Goal: Task Accomplishment & Management: Complete application form

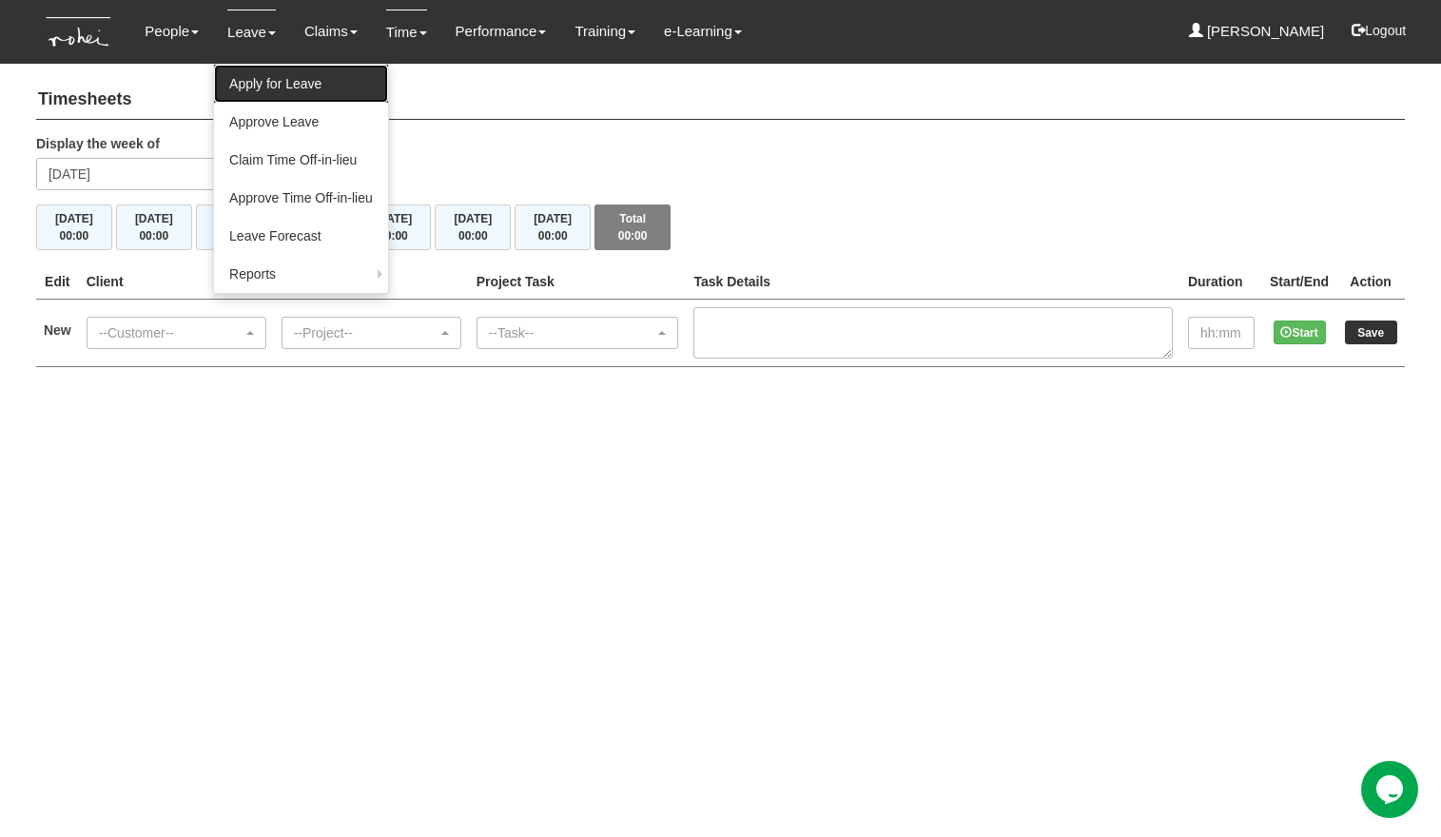
click at [259, 84] on link "Apply for Leave" at bounding box center [301, 84] width 174 height 38
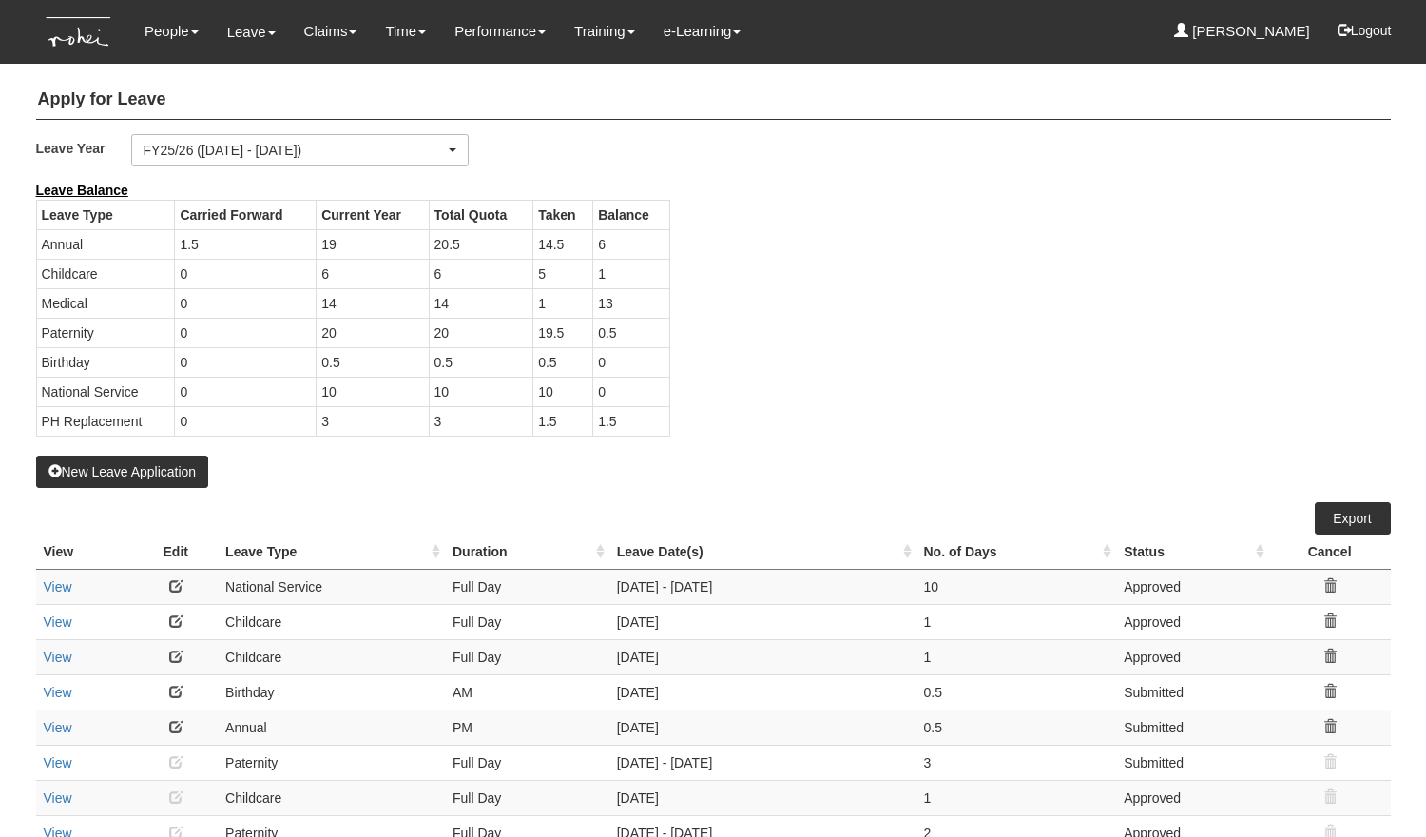
select select "50"
click at [120, 475] on button "New Leave Application" at bounding box center [122, 472] width 173 height 32
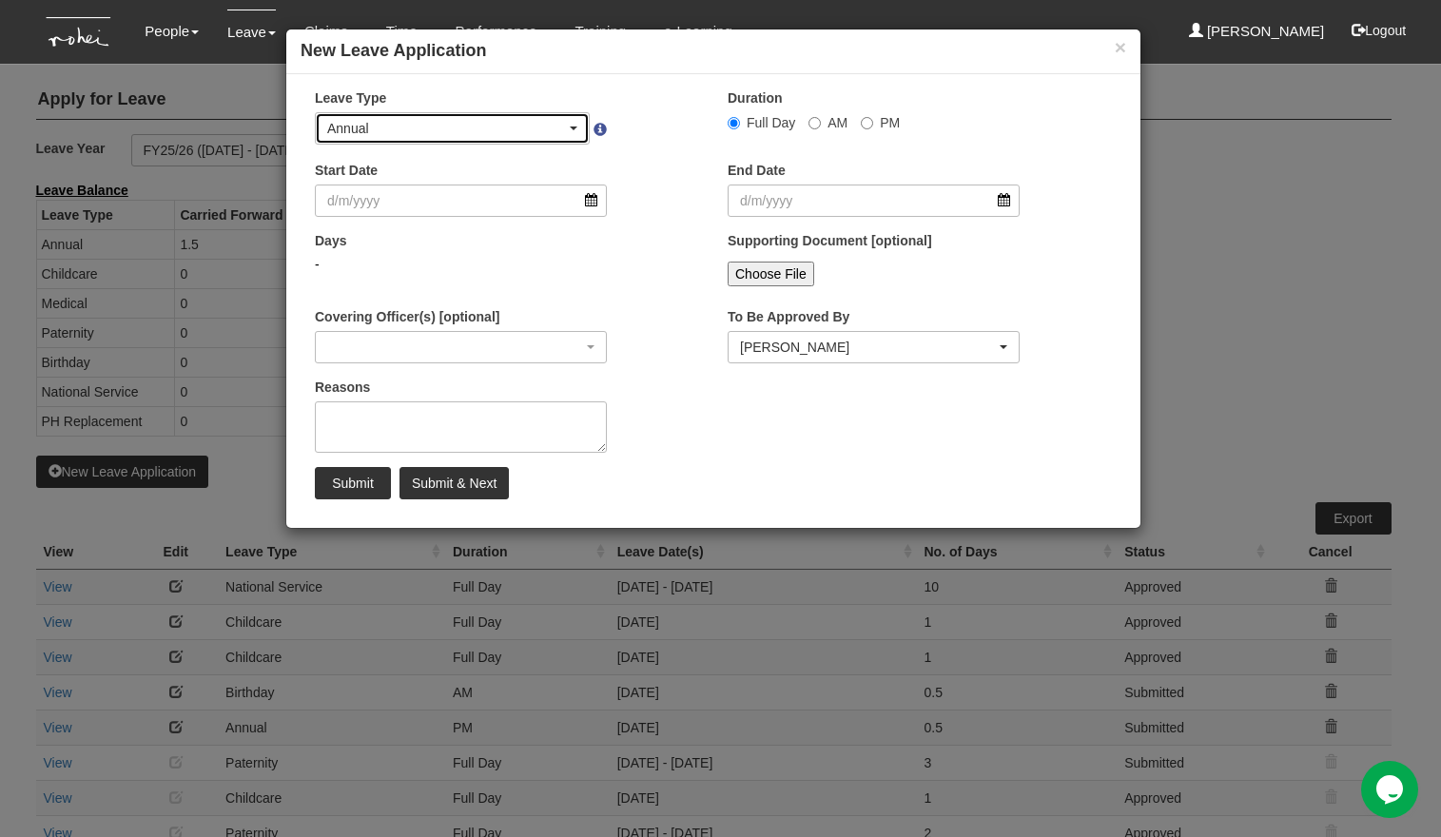
click at [481, 127] on div "Annual" at bounding box center [446, 128] width 239 height 19
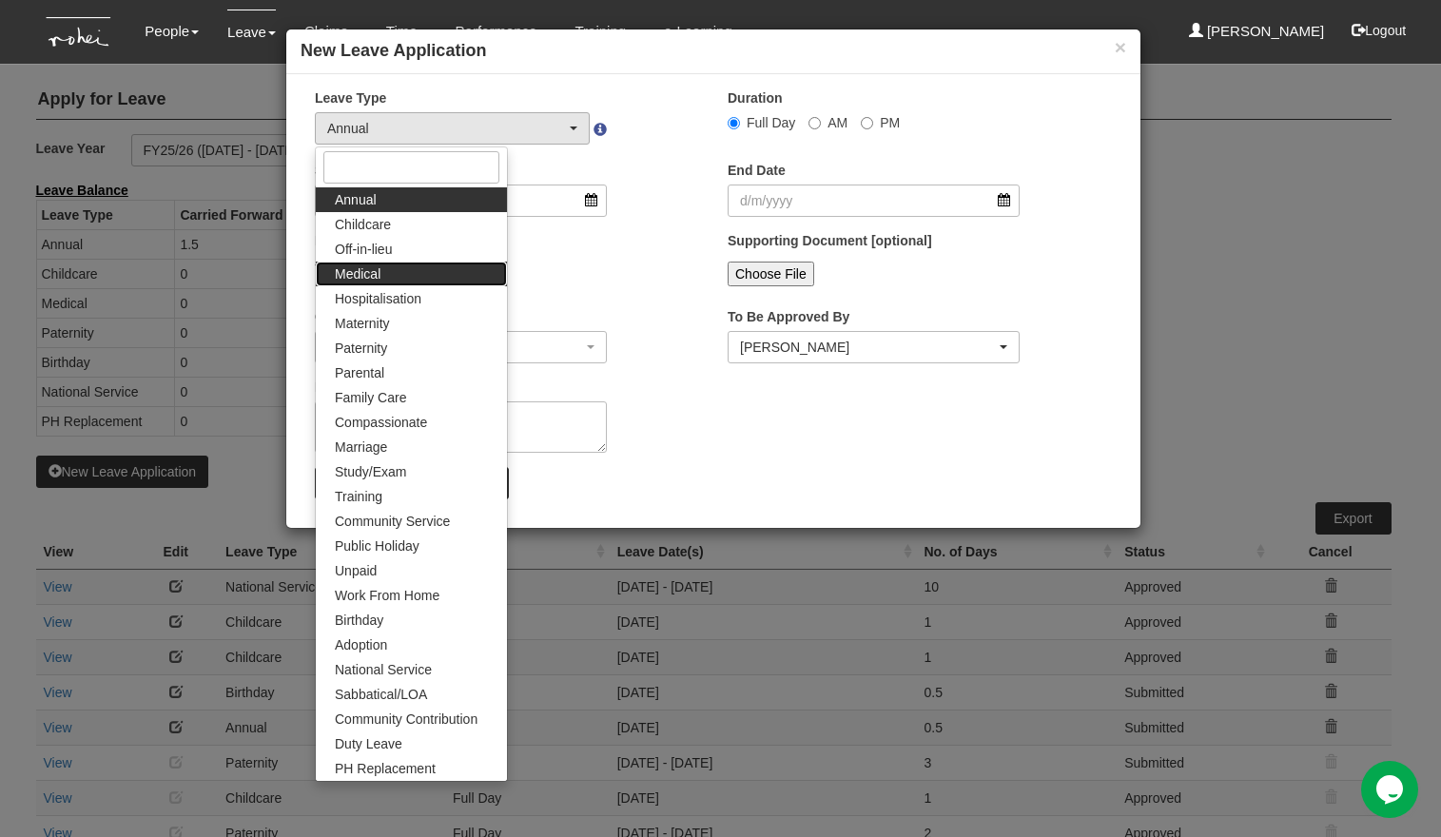
click at [426, 280] on link "Medical" at bounding box center [411, 274] width 191 height 25
select select "4"
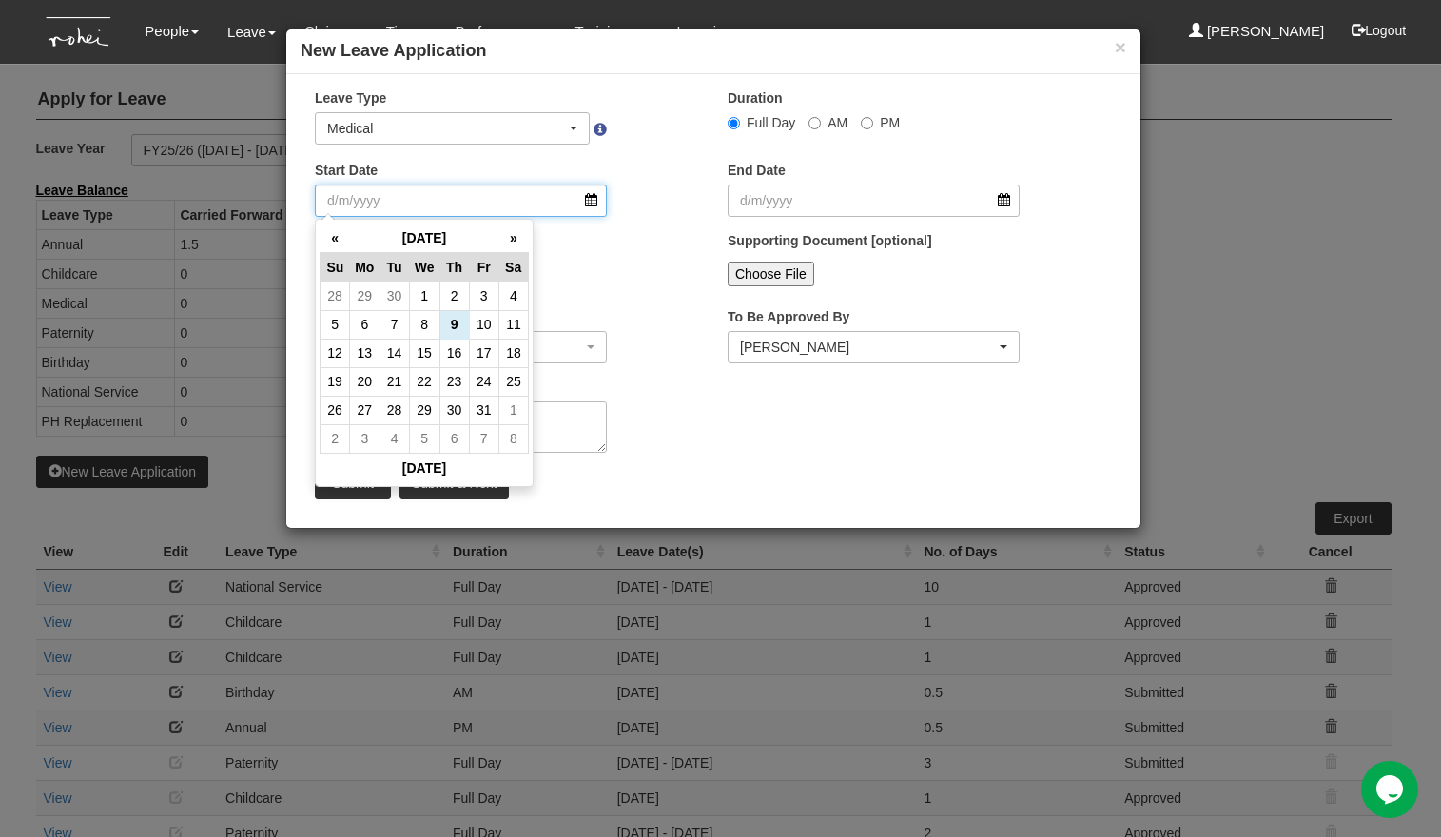
click at [453, 212] on input "Start Date" at bounding box center [461, 200] width 292 height 32
click at [454, 326] on td "9" at bounding box center [453, 324] width 29 height 29
type input "[DATE]"
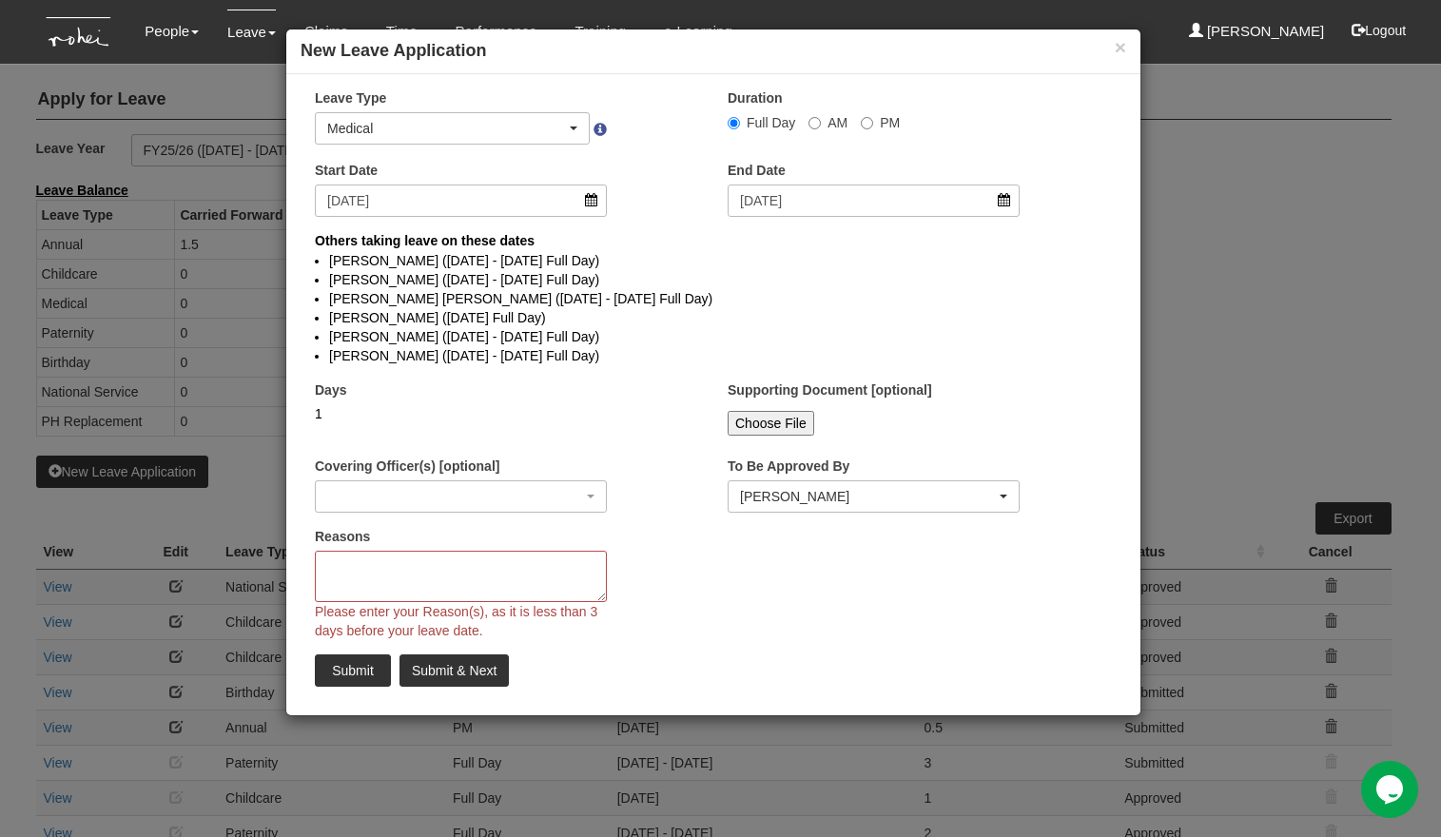
select select
click at [429, 570] on textarea "Reasons" at bounding box center [461, 576] width 292 height 51
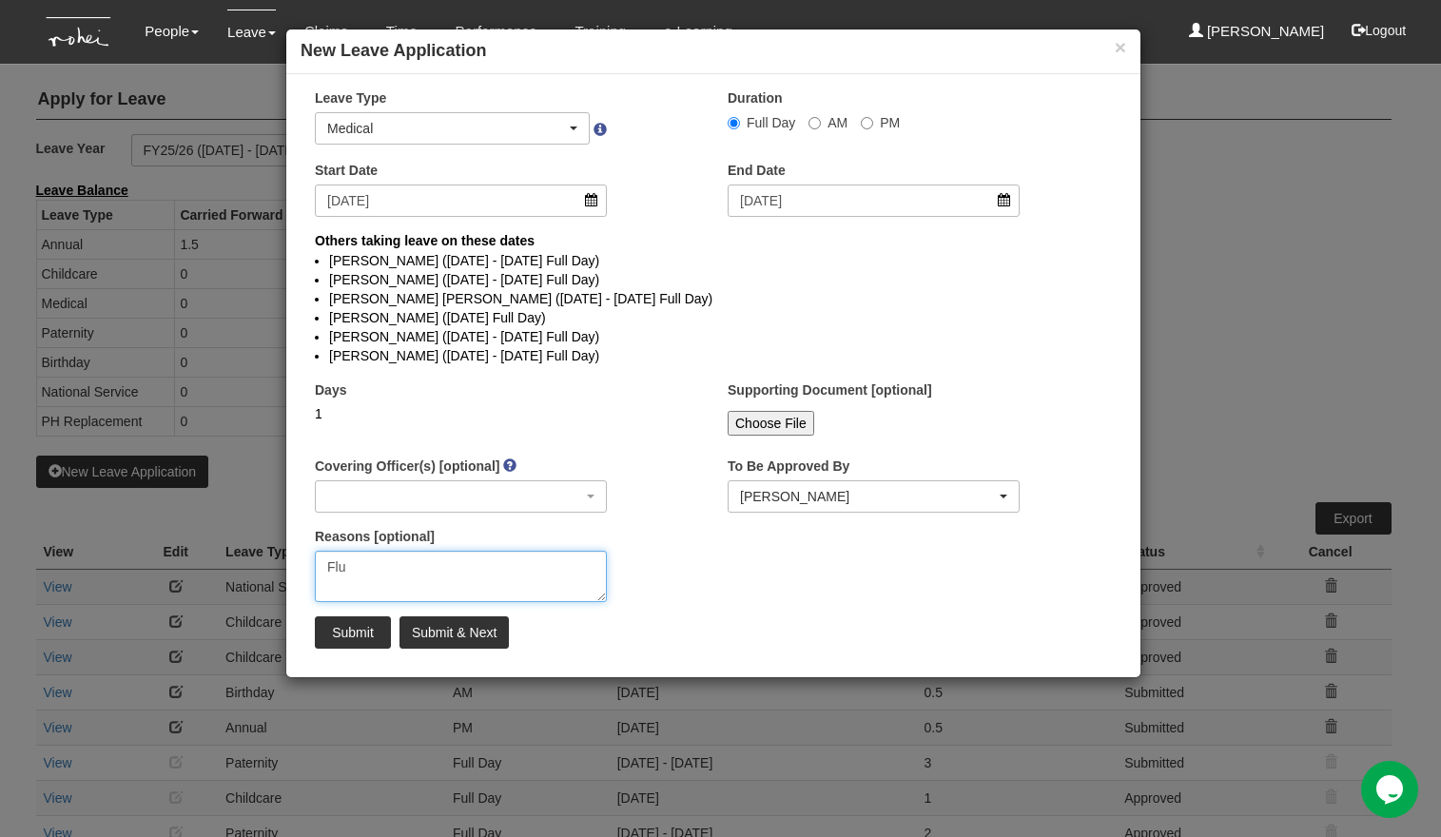
type textarea "Flu"
click at [359, 631] on input "Submit" at bounding box center [353, 632] width 76 height 32
select select "1"
select select
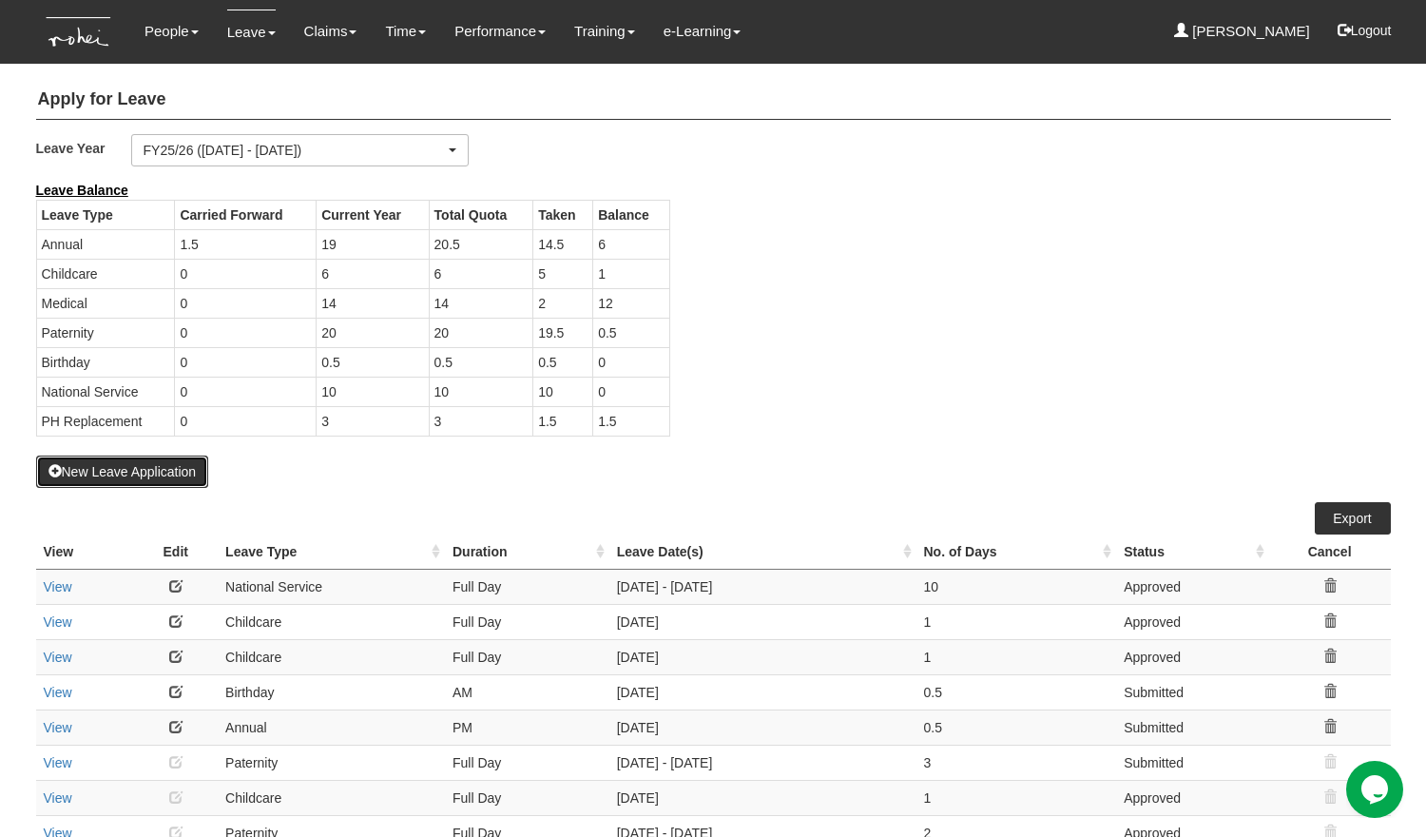
select select "50"
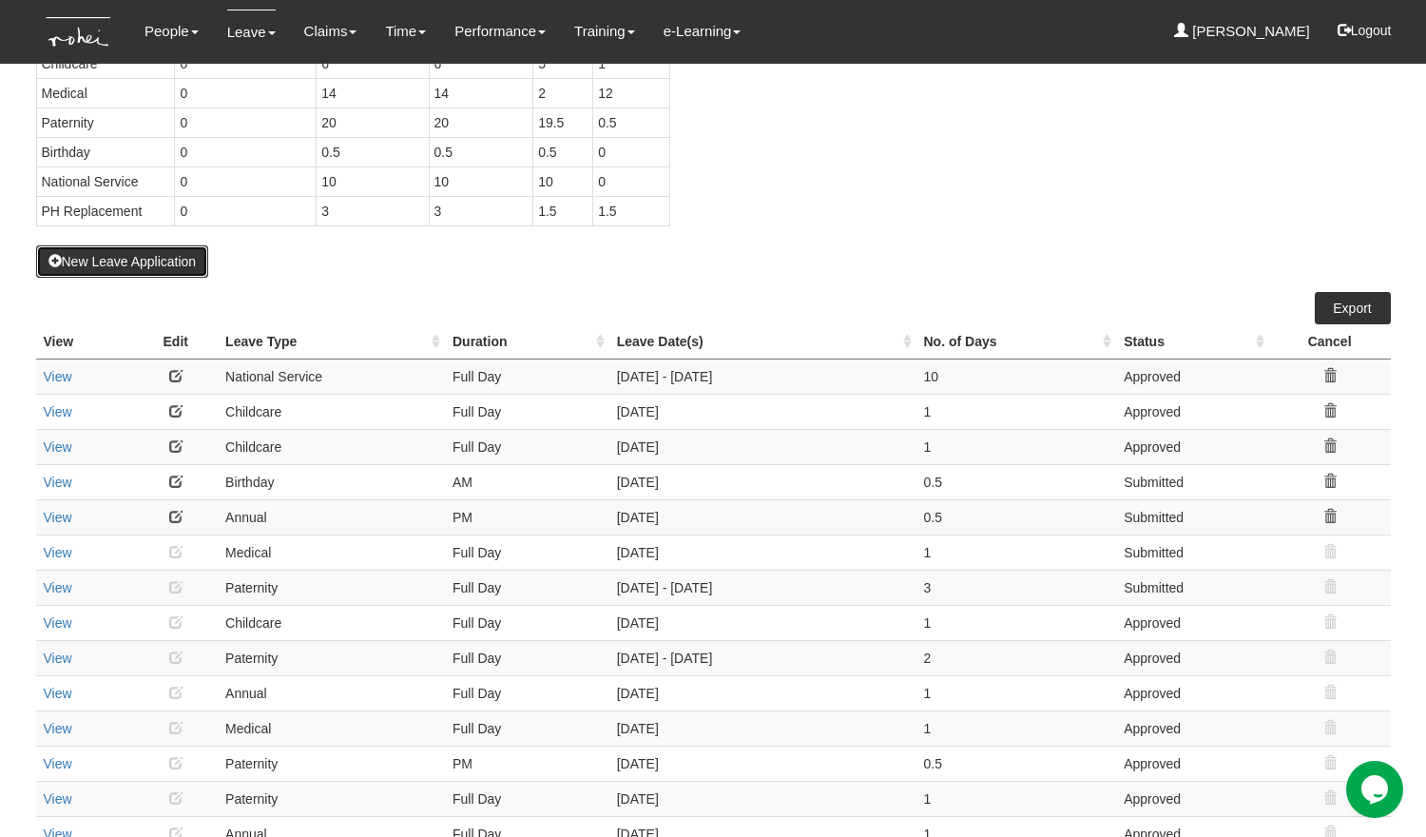
scroll to position [260, 0]
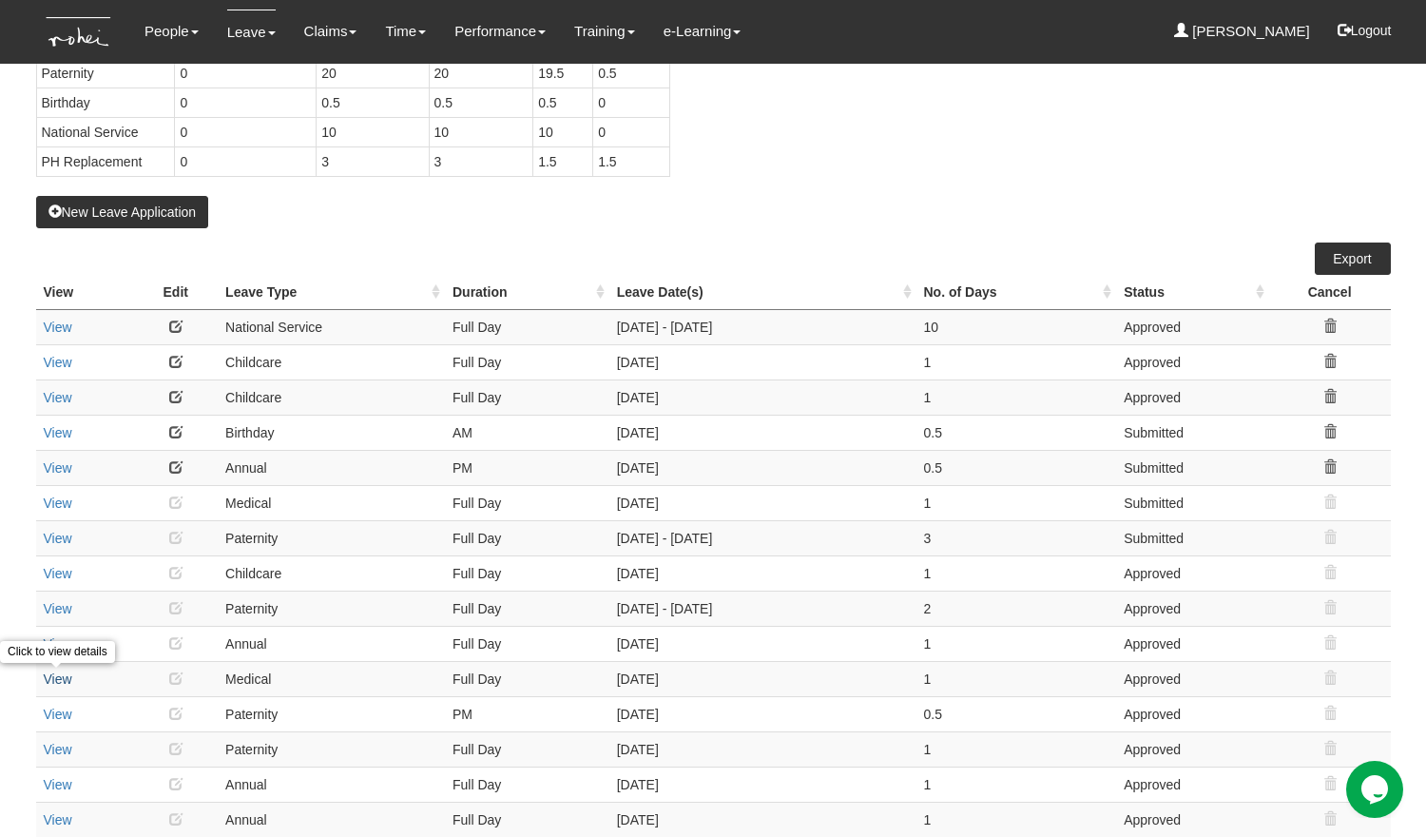
click at [58, 683] on link "View" at bounding box center [58, 678] width 29 height 15
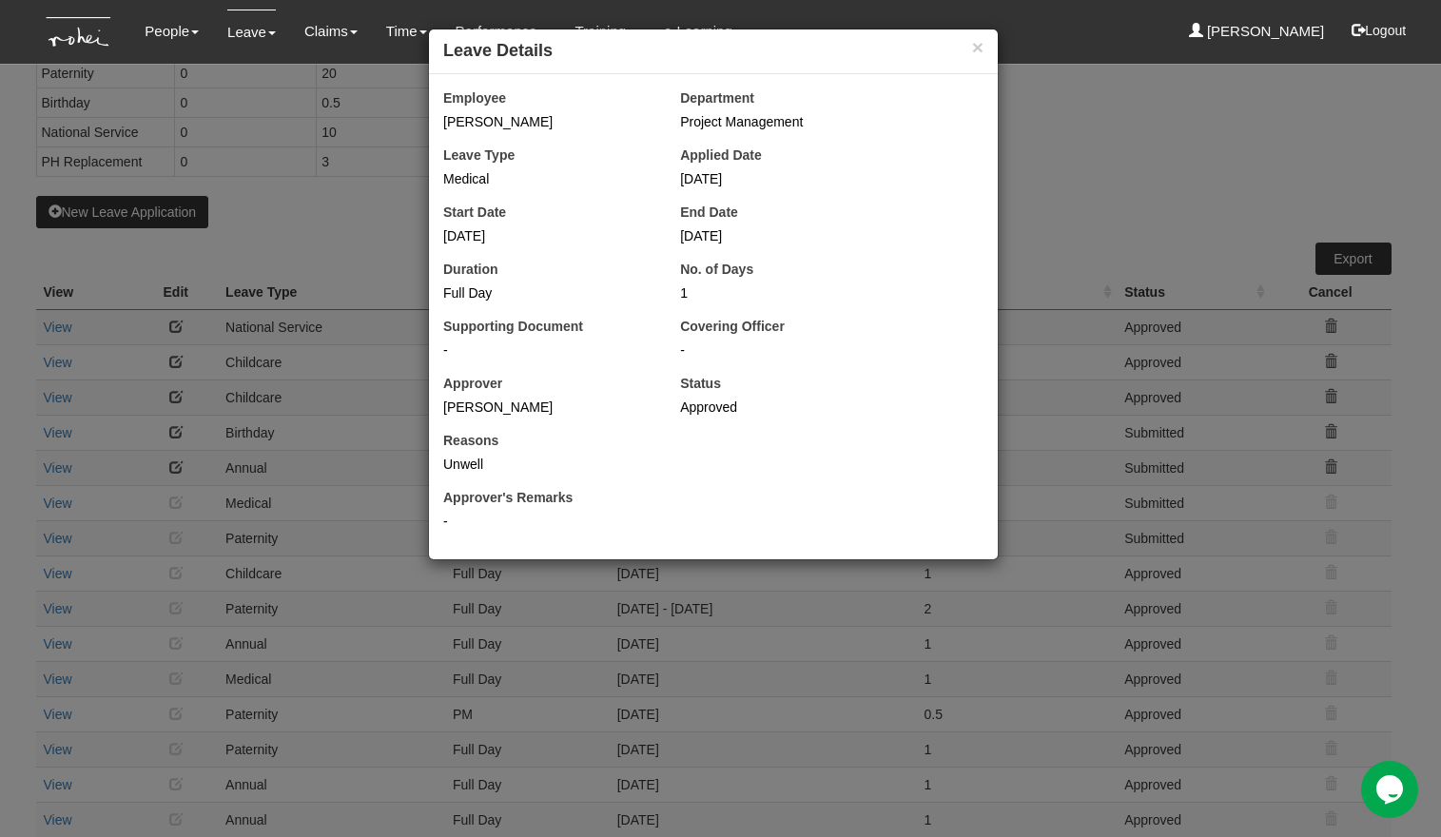
click at [375, 647] on div "× Leave Details Employee [PERSON_NAME] Department Project Management Leave Type…" at bounding box center [720, 418] width 1441 height 837
click at [978, 46] on button "×" at bounding box center [977, 47] width 11 height 20
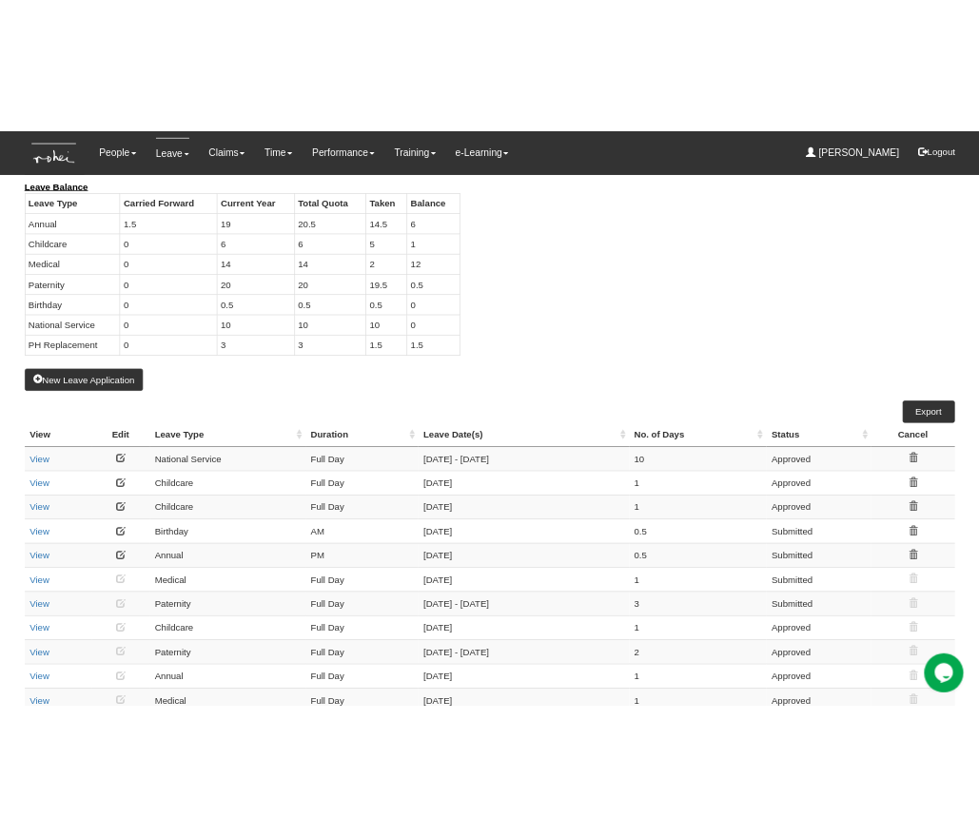
scroll to position [0, 0]
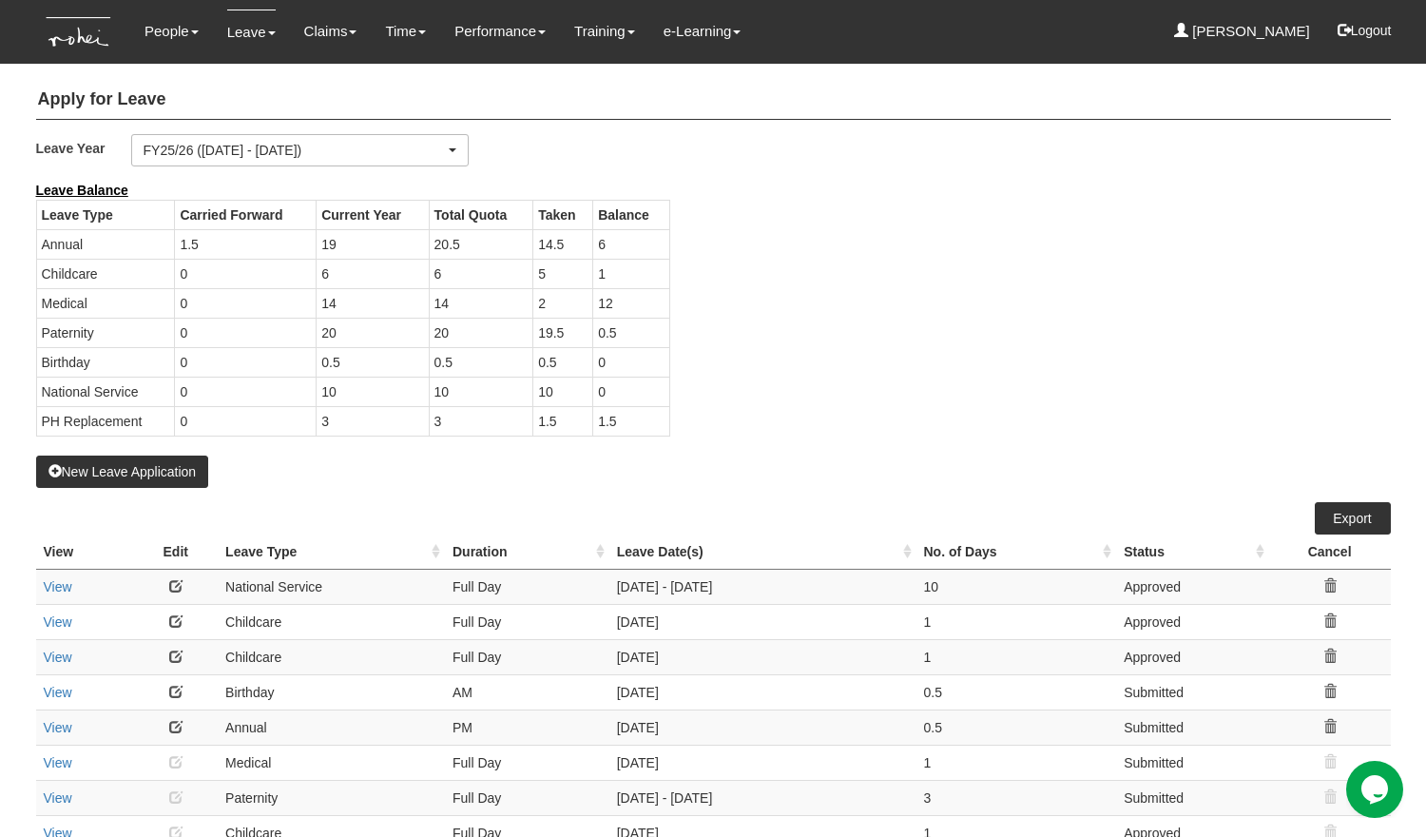
drag, startPoint x: 621, startPoint y: 303, endPoint x: 585, endPoint y: 233, distance: 79.1
click at [584, 232] on tbody "Leave Type Carried Forward Current Year Total Quota Taken Balance Annual 1.5 19…" at bounding box center [353, 318] width 634 height 236
click at [622, 245] on td "6" at bounding box center [631, 243] width 77 height 29
